Goal: Information Seeking & Learning: Find specific fact

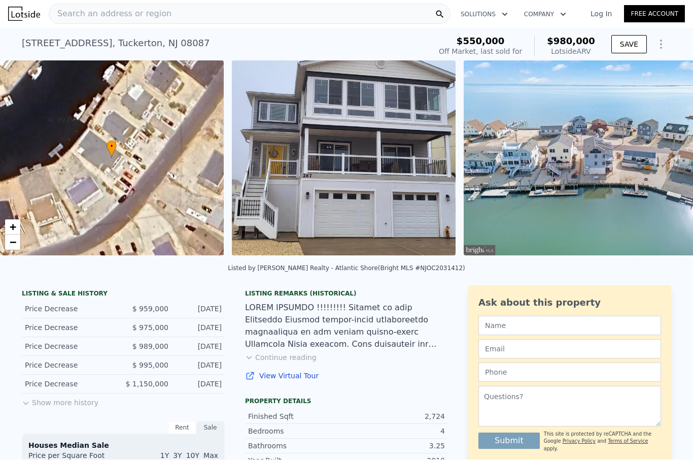
scroll to position [0, 4]
click at [363, 23] on div "Search an address or region" at bounding box center [250, 14] width 402 height 20
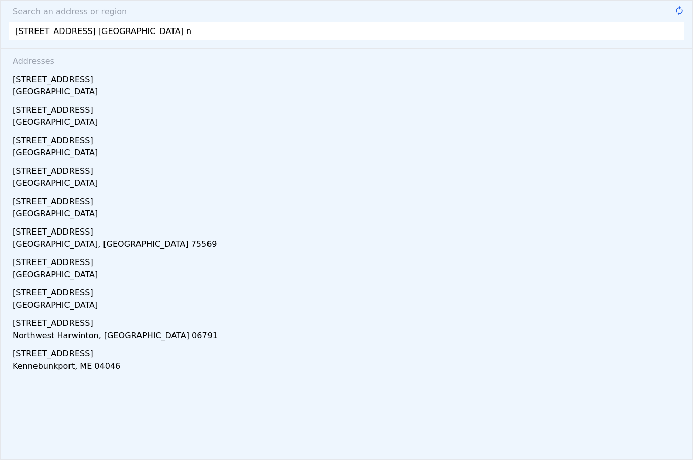
type input "[STREET_ADDRESS] [GEOGRAPHIC_DATA] nj"
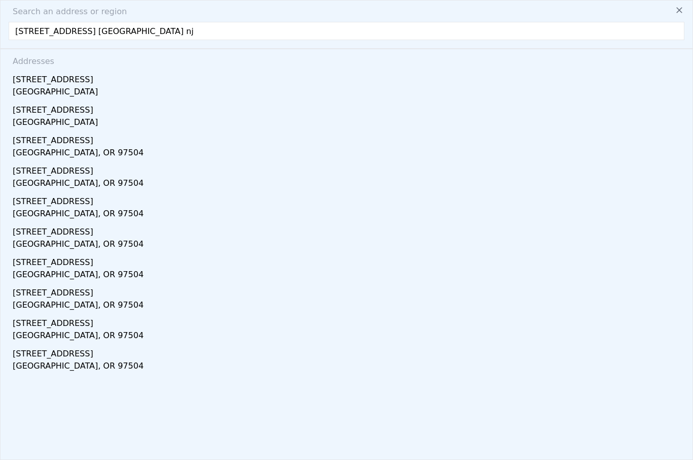
click at [0, 0] on html "Search an address or region Search an address or region [STREET_ADDRESS] [GEOGR…" at bounding box center [346, 230] width 693 height 460
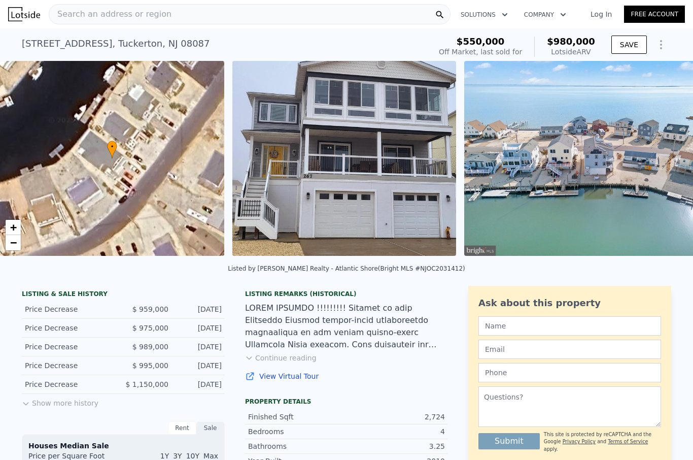
click at [55, 122] on div "• + −" at bounding box center [112, 158] width 224 height 195
click at [125, 17] on span "Search an address or region" at bounding box center [110, 14] width 122 height 12
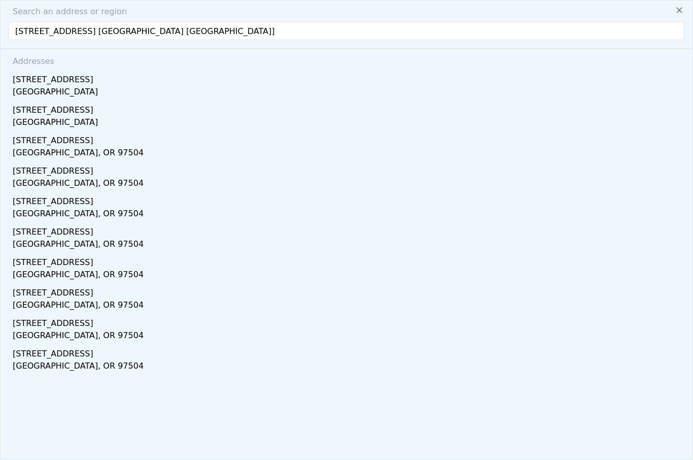
type input "[STREET_ADDRESS] [GEOGRAPHIC_DATA] nj"
drag, startPoint x: 107, startPoint y: 39, endPoint x: 51, endPoint y: 90, distance: 75.8
click at [0, 0] on html "Search an address or region Search an address or region [STREET_ADDRESS] [GEOGR…" at bounding box center [346, 230] width 693 height 460
click at [51, 90] on div "• + −" at bounding box center [112, 158] width 224 height 195
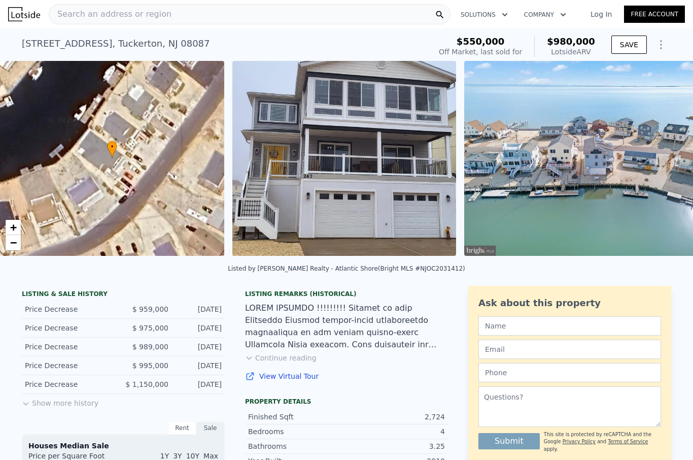
drag, startPoint x: 51, startPoint y: 90, endPoint x: 204, endPoint y: 14, distance: 171.4
click at [0, 0] on html "Search an address or region Solutions Company Open main menu Log In Free Accoun…" at bounding box center [346, 230] width 693 height 460
click at [204, 14] on div "Search an address or region" at bounding box center [250, 14] width 402 height 20
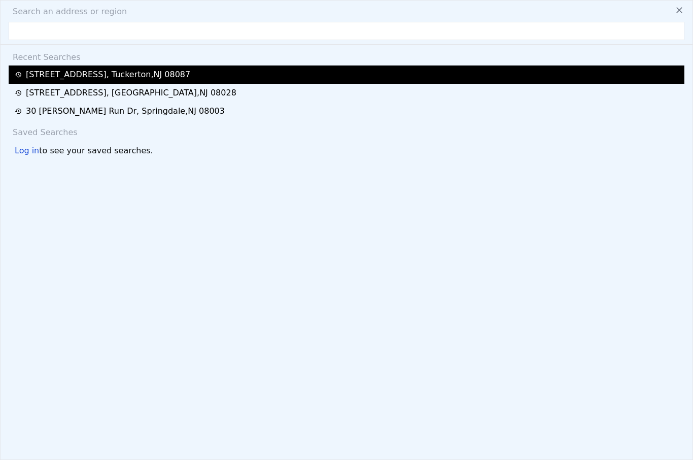
click at [129, 74] on div "[STREET_ADDRESS]" at bounding box center [108, 75] width 164 height 12
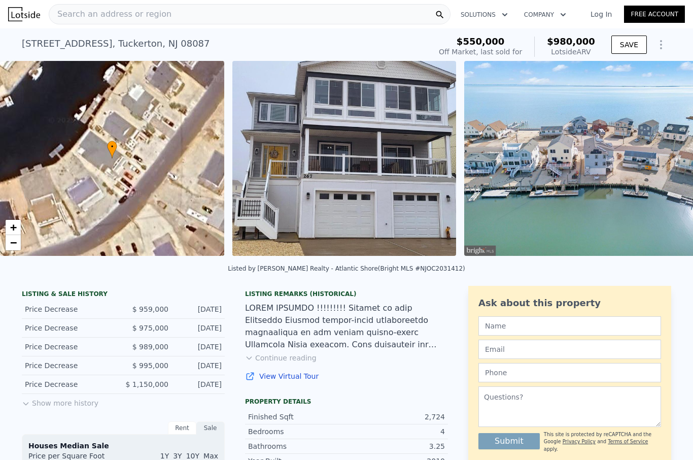
click at [131, 19] on span "Search an address or region" at bounding box center [110, 14] width 122 height 12
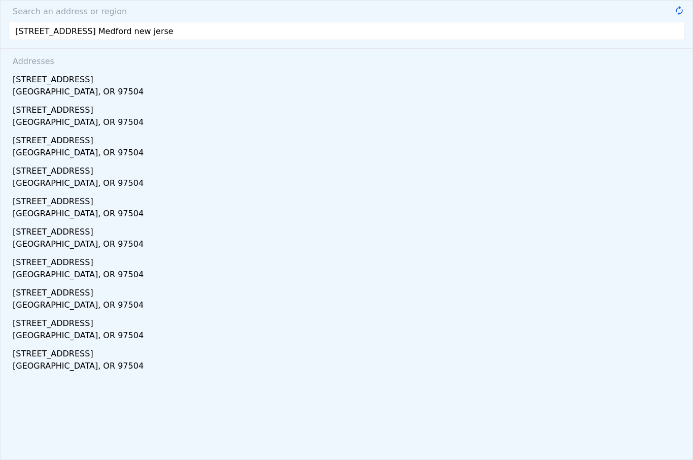
type input "[STREET_ADDRESS] [GEOGRAPHIC_DATA] [US_STATE]"
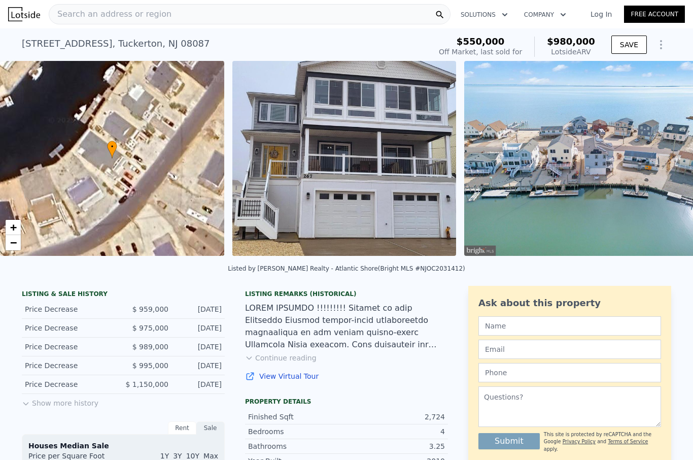
drag, startPoint x: 162, startPoint y: 31, endPoint x: 75, endPoint y: 32, distance: 87.3
click at [0, 0] on html "Search an address or region Solutions Company Open main menu Log In Free Accoun…" at bounding box center [346, 230] width 693 height 460
click at [75, 32] on div "[STREET_ADDRESS] Sold [DATE] for $959k (~ARV $980k ) $550,000 Off Market, last …" at bounding box center [347, 44] width 650 height 32
click at [91, 14] on span "Search an address or region" at bounding box center [110, 14] width 122 height 12
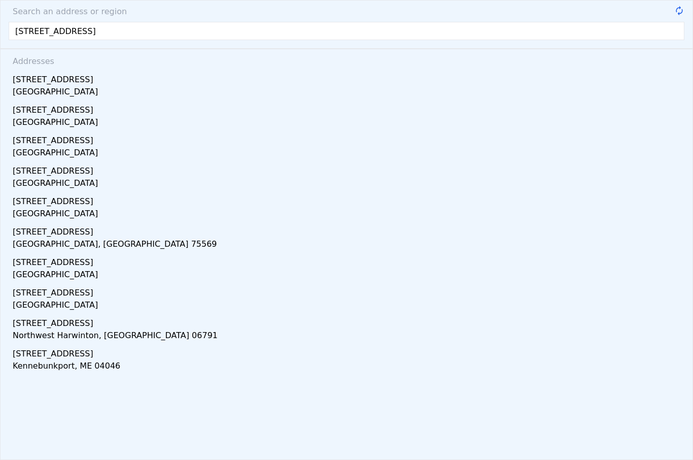
type input "[STREET_ADDRESS]"
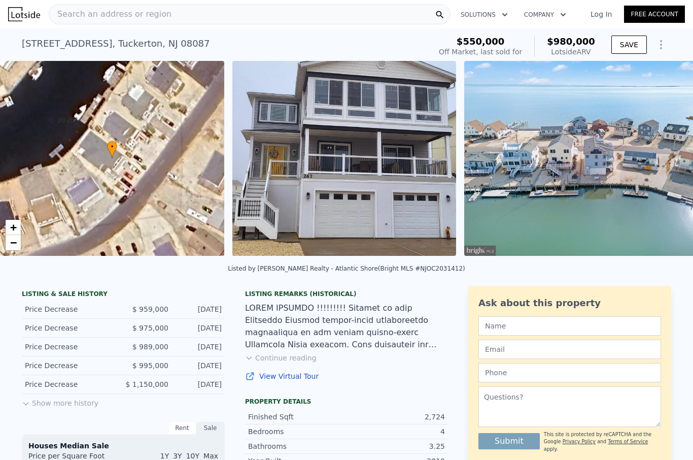
click at [0, 0] on html "Search an address or region Solutions Company Open main menu Log In Free Accoun…" at bounding box center [346, 230] width 693 height 460
click at [20, 115] on div "• + −" at bounding box center [112, 158] width 224 height 195
